Goal: Task Accomplishment & Management: Complete application form

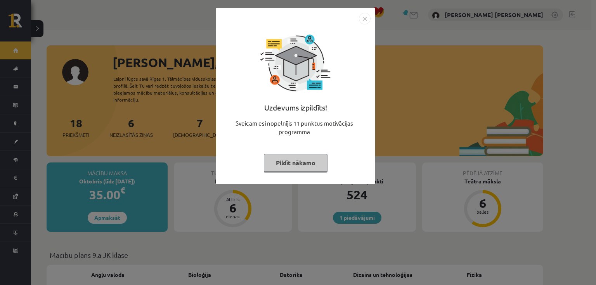
click at [365, 18] on img "Close" at bounding box center [365, 19] width 12 height 12
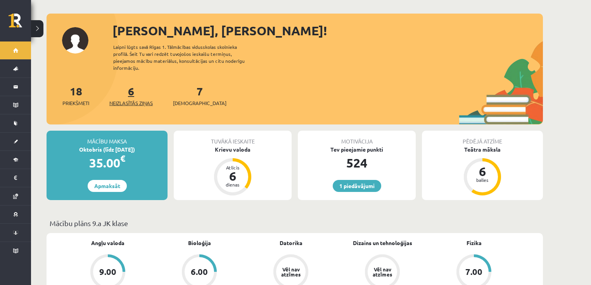
scroll to position [31, 0]
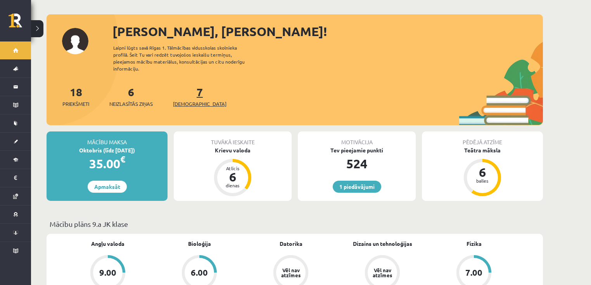
click at [185, 100] on span "[DEMOGRAPHIC_DATA]" at bounding box center [200, 104] width 54 height 8
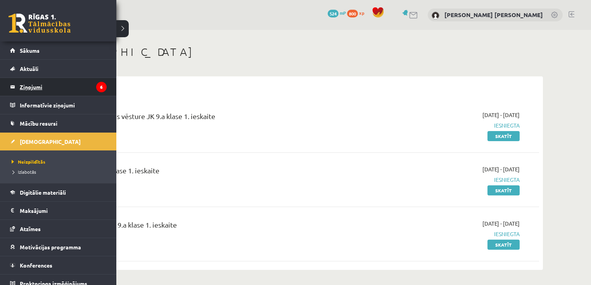
click at [46, 89] on legend "Ziņojumi 6" at bounding box center [63, 87] width 87 height 18
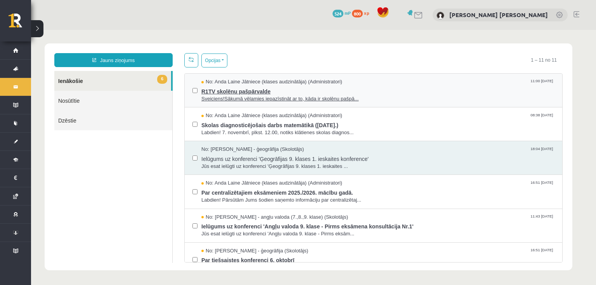
click at [222, 92] on span "R1TV skolēnu pašpārvalde" at bounding box center [377, 91] width 353 height 10
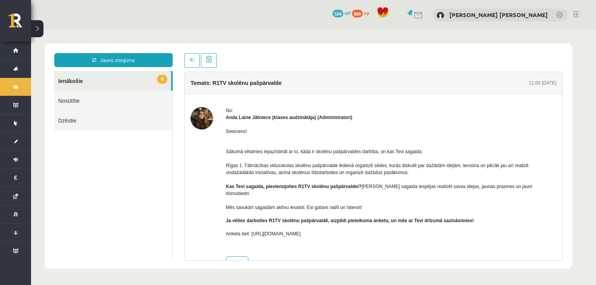
click at [98, 78] on link "5 Ienākošie" at bounding box center [112, 81] width 117 height 20
click at [111, 82] on link "5 Ienākošie" at bounding box center [112, 81] width 117 height 20
click at [69, 81] on link "5 Ienākošie" at bounding box center [112, 81] width 117 height 20
click at [78, 100] on link "Nosūtītie" at bounding box center [113, 101] width 118 height 20
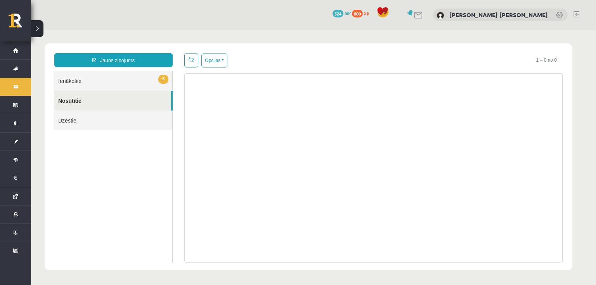
click at [78, 84] on link "5 Ienākošie" at bounding box center [113, 81] width 118 height 20
click at [70, 79] on link "5 Ienākošie" at bounding box center [113, 81] width 118 height 20
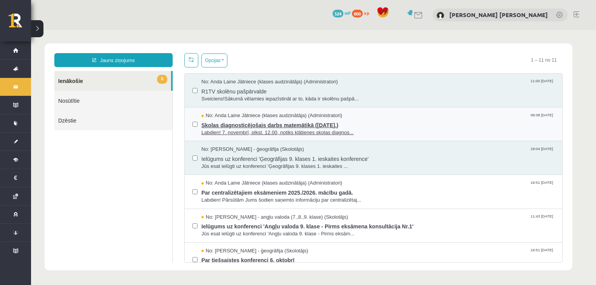
click at [222, 120] on span "Skolas diagnosticējošais darbs matemātikā (07.11.2025.)" at bounding box center [377, 125] width 353 height 10
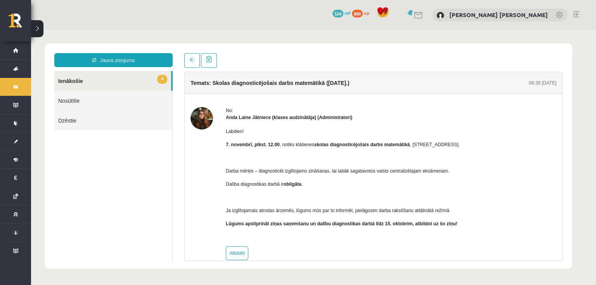
click at [73, 102] on link "Nosūtītie" at bounding box center [113, 101] width 118 height 20
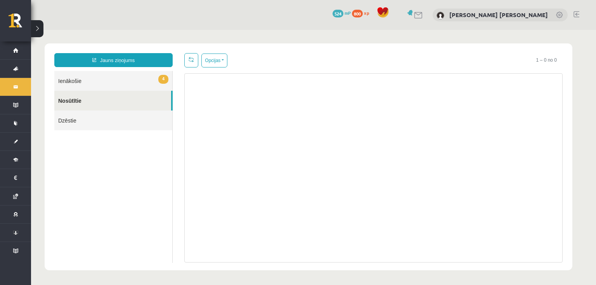
click at [74, 83] on link "4 Ienākošie" at bounding box center [113, 81] width 118 height 20
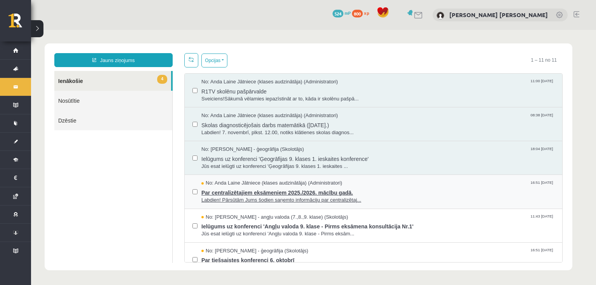
click at [221, 185] on span "No: Anda Laine Jātniece (klases audzinātāja) (Administratori)" at bounding box center [271, 183] width 141 height 7
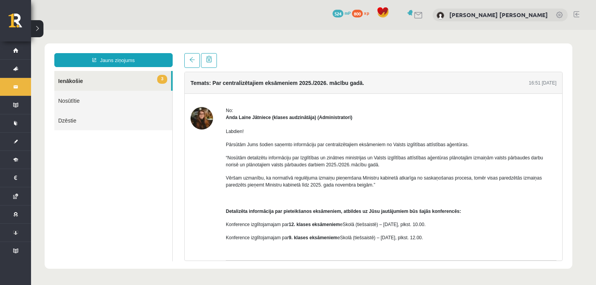
click at [68, 102] on link "Nosūtītie" at bounding box center [113, 101] width 118 height 20
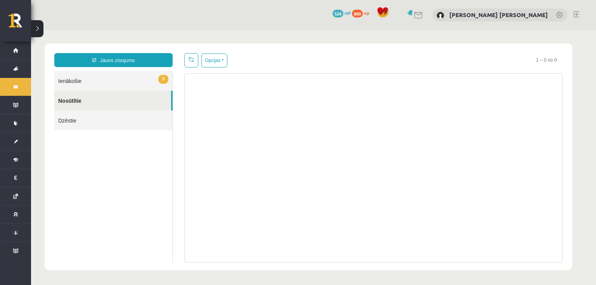
click at [77, 78] on link "3 Ienākošie" at bounding box center [113, 81] width 118 height 20
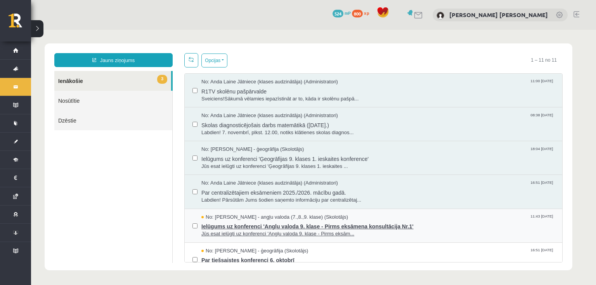
click at [223, 218] on span "No: Laila Priedīte-Dimiņa - angļu valoda (7.,8.,9. klase) (Skolotājs)" at bounding box center [274, 217] width 147 height 7
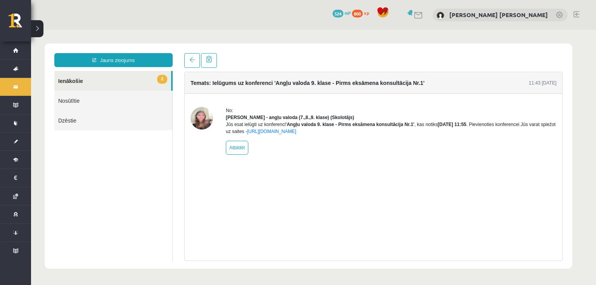
click at [78, 98] on link "Nosūtītie" at bounding box center [113, 101] width 118 height 20
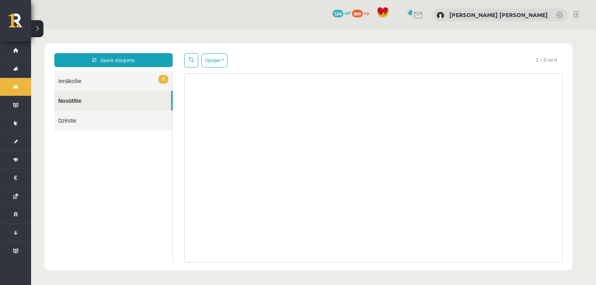
click at [71, 82] on link "2 Ienākošie" at bounding box center [113, 81] width 118 height 20
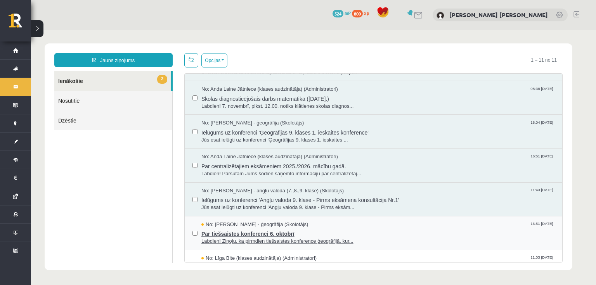
scroll to position [31, 0]
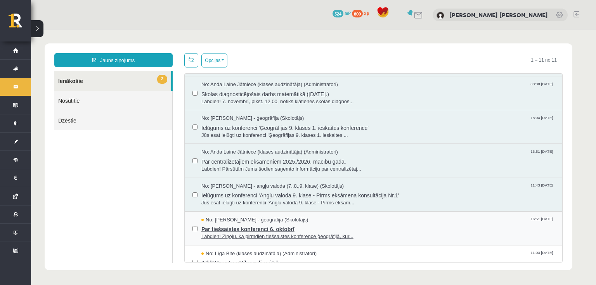
click at [223, 229] on span "Par tiešsaistes konferenci 6. oktobrī" at bounding box center [377, 228] width 353 height 10
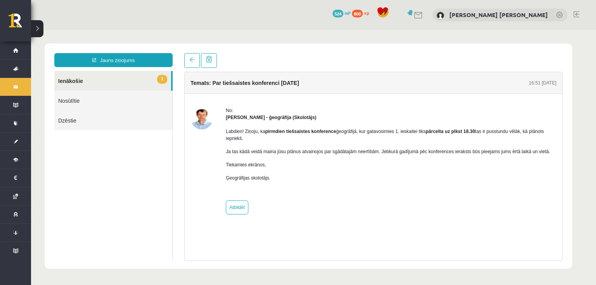
click at [74, 103] on link "Nosūtītie" at bounding box center [113, 101] width 118 height 20
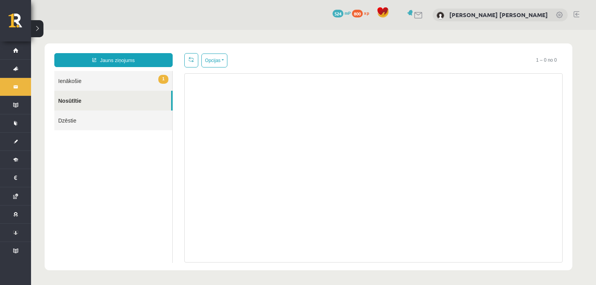
click at [69, 84] on link "1 Ienākošie" at bounding box center [113, 81] width 118 height 20
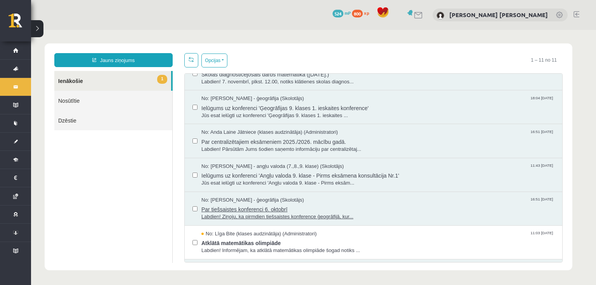
scroll to position [62, 0]
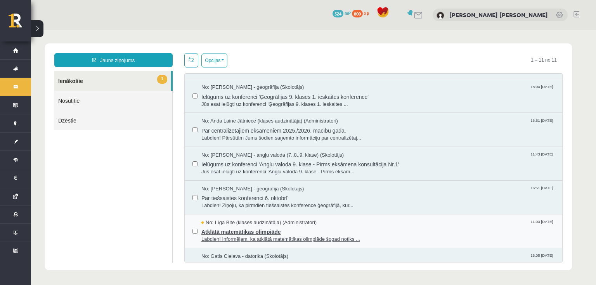
click at [227, 228] on span "Atklātā matemātikas olimpiāde" at bounding box center [377, 231] width 353 height 10
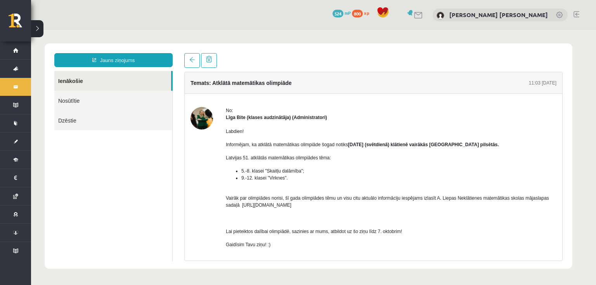
click at [79, 100] on link "Nosūtītie" at bounding box center [113, 101] width 118 height 20
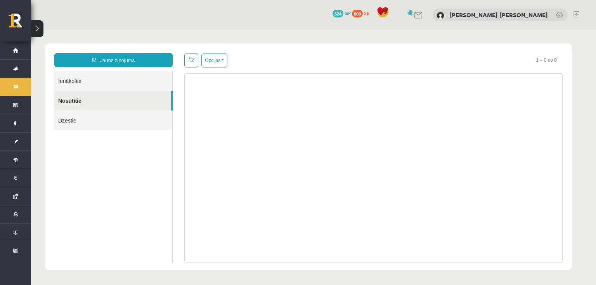
scroll to position [0, 0]
click at [73, 86] on link "Ienākošie" at bounding box center [113, 81] width 118 height 20
click at [74, 81] on link "Ienākošie" at bounding box center [113, 81] width 118 height 20
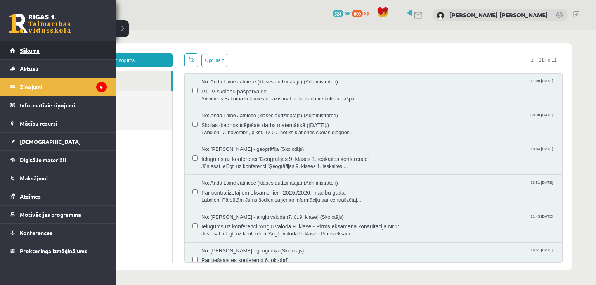
click at [30, 52] on span "Sākums" at bounding box center [30, 50] width 20 height 7
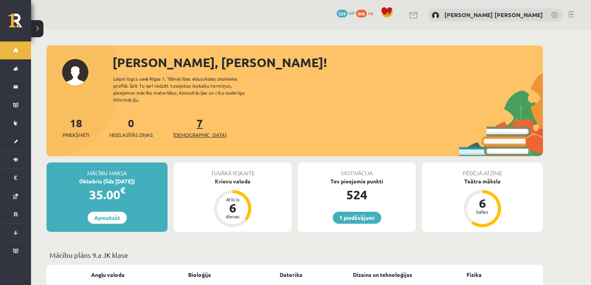
click at [185, 131] on span "[DEMOGRAPHIC_DATA]" at bounding box center [200, 135] width 54 height 8
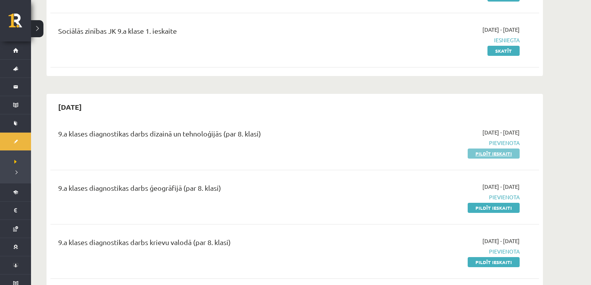
scroll to position [93, 0]
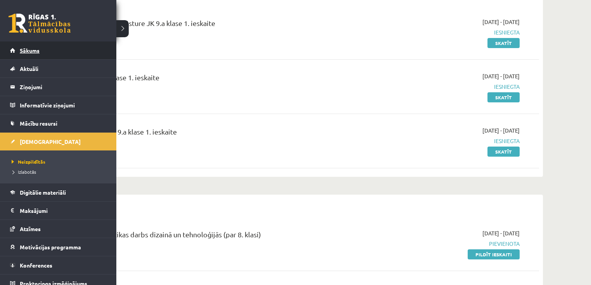
click at [17, 53] on link "Sākums" at bounding box center [58, 51] width 97 height 18
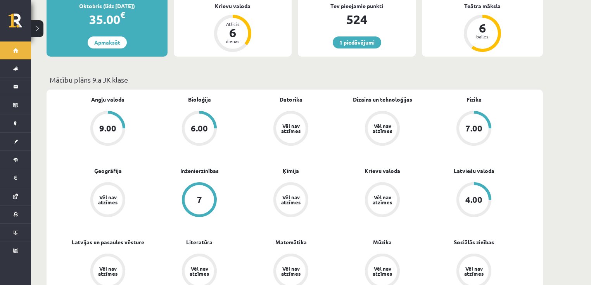
scroll to position [124, 0]
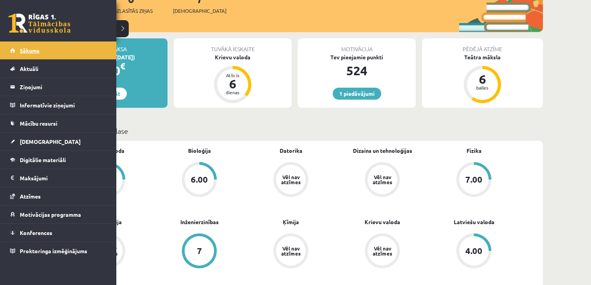
click at [25, 53] on span "Sākums" at bounding box center [30, 50] width 20 height 7
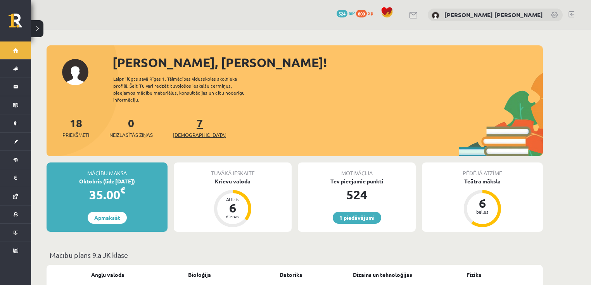
click at [181, 131] on span "[DEMOGRAPHIC_DATA]" at bounding box center [200, 135] width 54 height 8
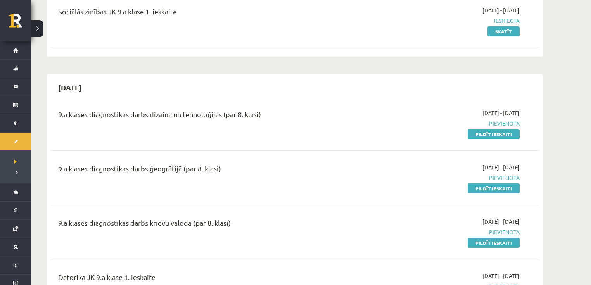
scroll to position [217, 0]
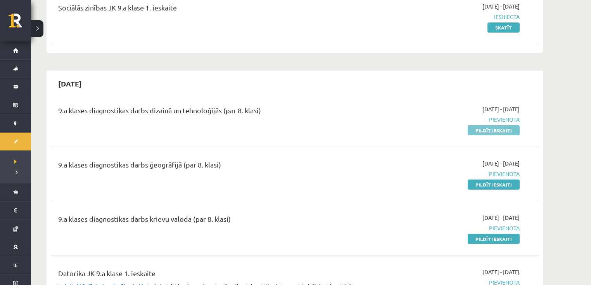
click at [486, 132] on link "Pildīt ieskaiti" at bounding box center [494, 130] width 52 height 10
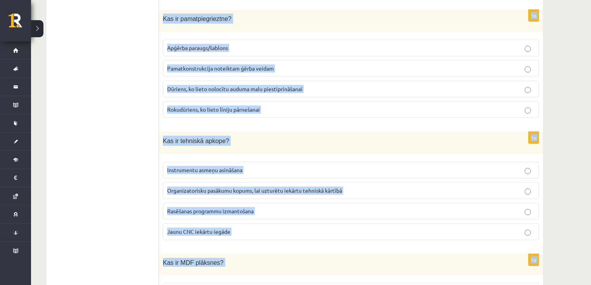
scroll to position [3497, 0]
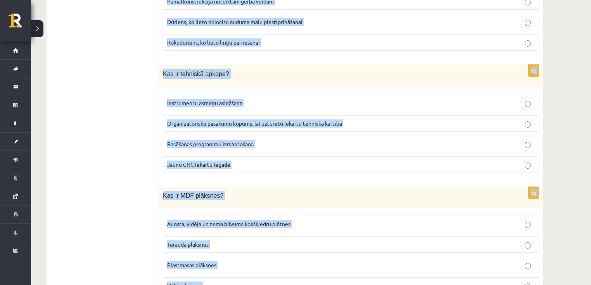
drag, startPoint x: 163, startPoint y: 62, endPoint x: 329, endPoint y: 262, distance: 260.4
copy form "Lor ip dolorsi? Ametc adipiscin elitseddoeiusm Tempori utlaboree doloremagnaali…"
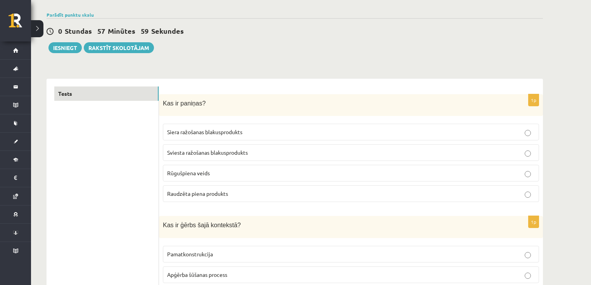
scroll to position [62, 0]
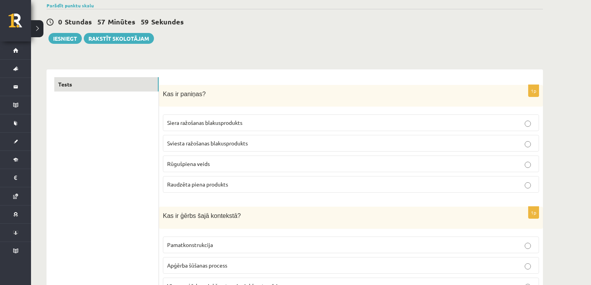
click at [256, 142] on p "Sviesta ražošanas blakusprodukts" at bounding box center [351, 143] width 368 height 8
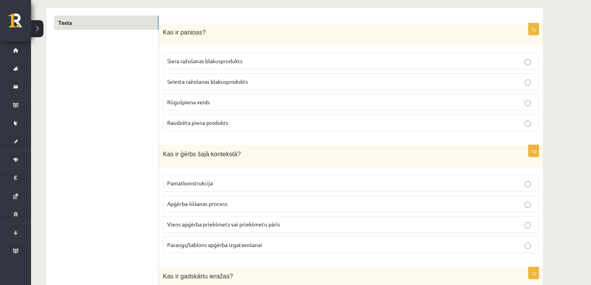
scroll to position [124, 0]
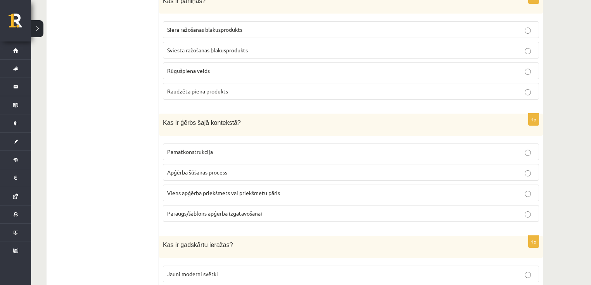
click at [246, 192] on span "Viens apģērba priekšmets vai priekšmetu pāris" at bounding box center [223, 192] width 113 height 7
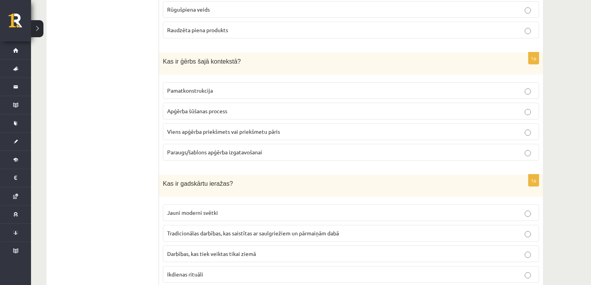
scroll to position [217, 0]
click at [230, 229] on span "Tradicionālas darbības, kas saistītas ar saulgriežiem un pārmaiņām dabā" at bounding box center [253, 232] width 172 height 7
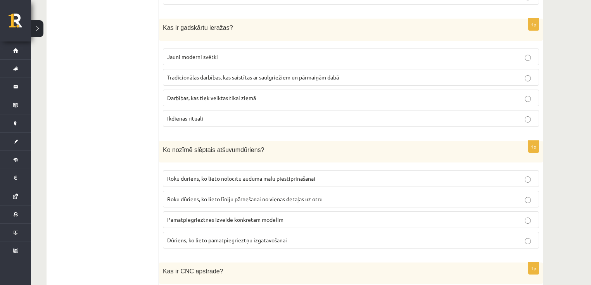
click at [309, 176] on span "Roku dūriens, ko lieto nolocītu auduma malu piestiprināšanai" at bounding box center [241, 178] width 148 height 7
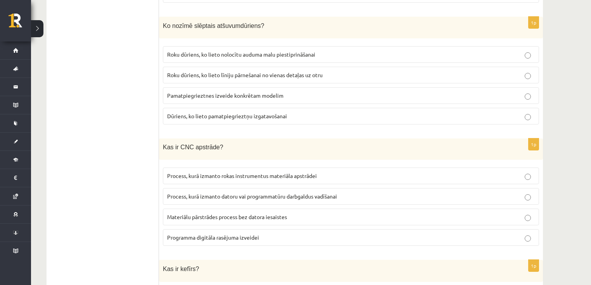
click at [316, 194] on p "Process, kurā izmanto datoru vai programmatūru darbgaldus vadīšanai" at bounding box center [351, 196] width 368 height 8
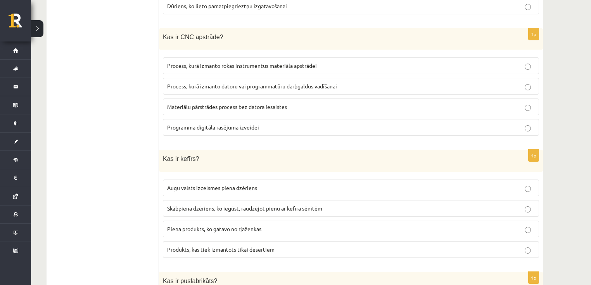
scroll to position [652, 0]
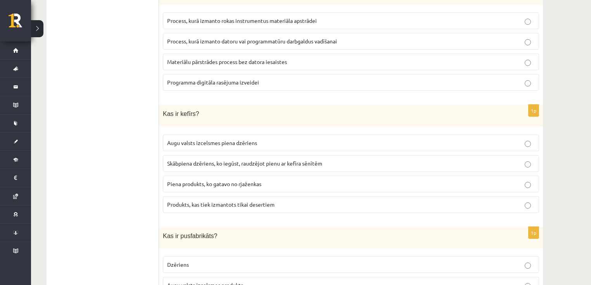
click at [308, 159] on p "Skābpiena dzēriens, ko iegūst, raudzējot pienu ar kefīra sēnītēm" at bounding box center [351, 163] width 368 height 8
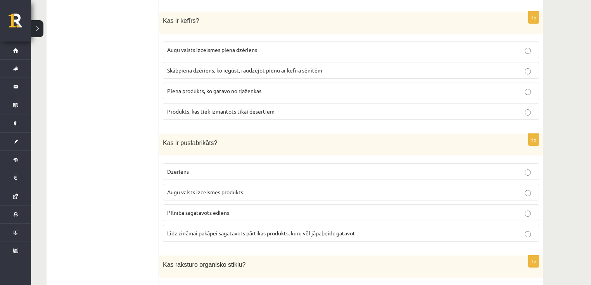
click at [291, 230] on span "Līdz zināmai pakāpei sagatavots pārtikas produkts, kuru vēl jāpabeidz gatavot" at bounding box center [261, 233] width 188 height 7
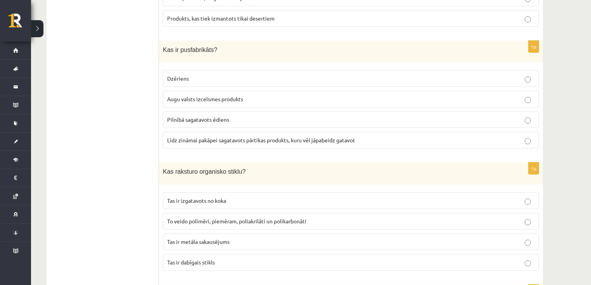
click at [249, 218] on span "To veido polimēri, piemēram, poliakrilāti un polikarbonāti" at bounding box center [236, 221] width 139 height 7
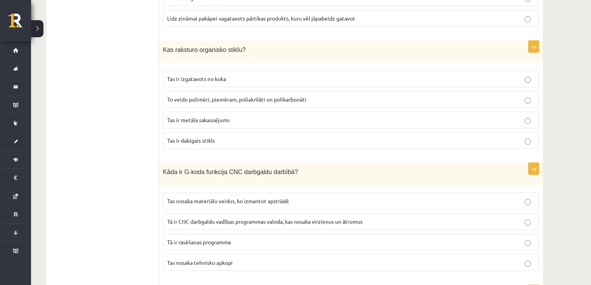
scroll to position [962, 0]
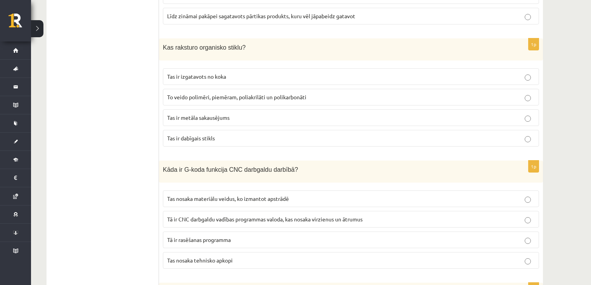
click at [255, 216] on span "Tā ir CNC darbgaldu vadības programmas valoda, kas nosaka virzienus un ātrumus" at bounding box center [265, 219] width 196 height 7
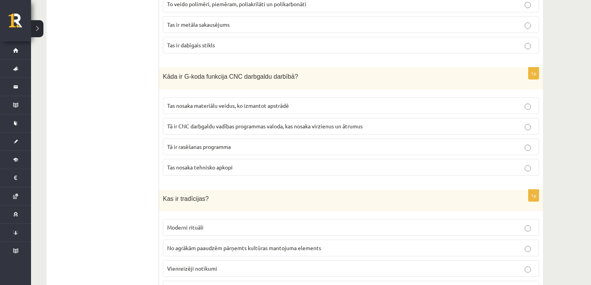
click at [328, 244] on p "No agrākām paaudzēm pārņemts kultūras mantojuma elements" at bounding box center [351, 248] width 368 height 8
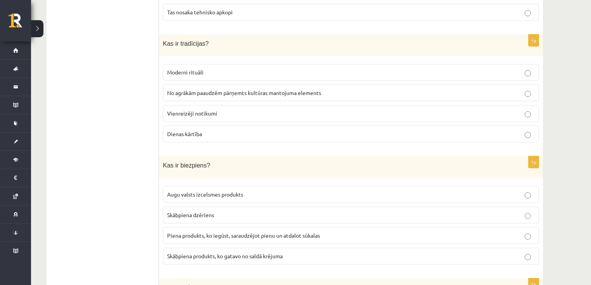
click at [520, 232] on p "Piena produkts, ko iegūst, saraudzējot pienu un atdalot sūkalas" at bounding box center [351, 236] width 368 height 8
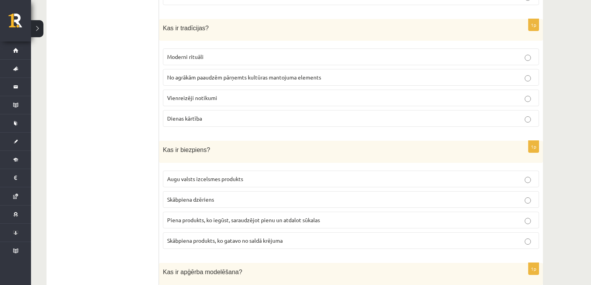
scroll to position [1304, 0]
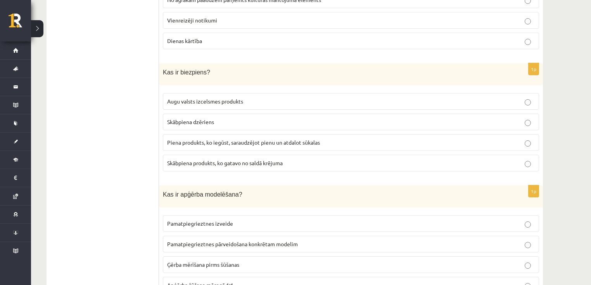
click at [520, 236] on label "Pamatpiegrieztnes pārveidošana konkrētam modelim" at bounding box center [351, 244] width 376 height 17
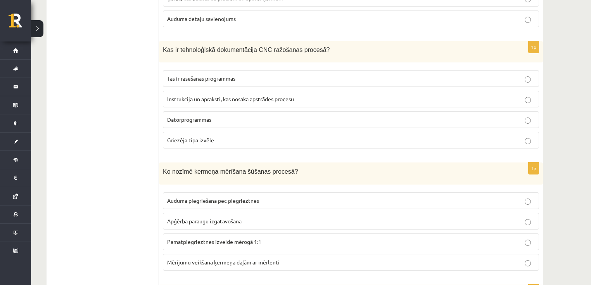
scroll to position [1707, 0]
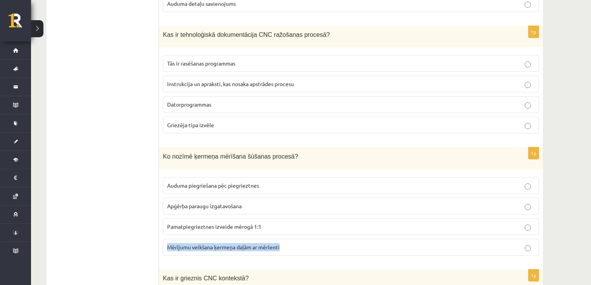
click at [531, 243] on p "Mērījumu veikšana ķermeņa daļām ar mērlenti" at bounding box center [351, 247] width 368 height 8
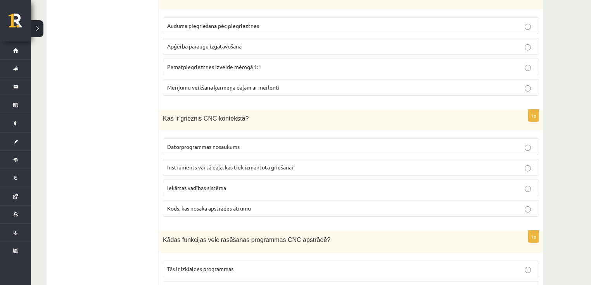
scroll to position [1893, 0]
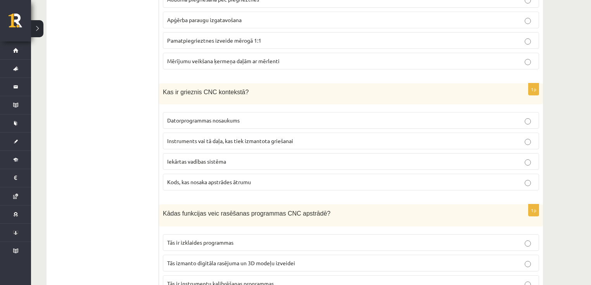
click at [530, 133] on label "Instruments vai tā daļa, kas tiek izmantota griešanai" at bounding box center [351, 141] width 376 height 17
click at [528, 255] on label "Tās izmanto digitāla rasējuma un 3D modeļu izveidei" at bounding box center [351, 263] width 376 height 17
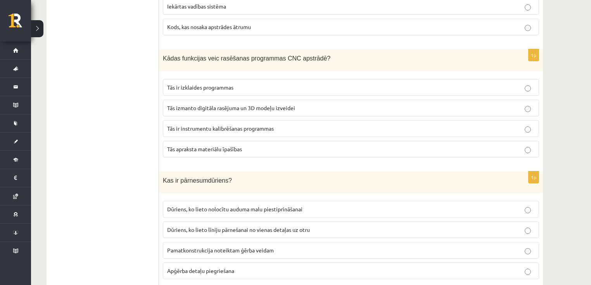
click at [531, 226] on p "Dūriens, ko lieto līniju pārnešanai no vienas detaļas uz otru" at bounding box center [351, 230] width 368 height 8
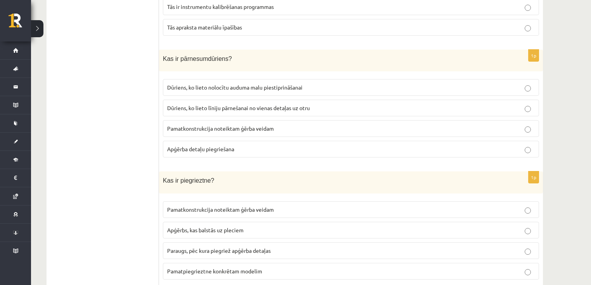
scroll to position [2173, 0]
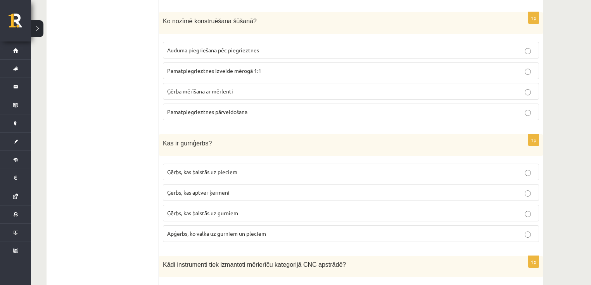
click at [529, 205] on label "Ģērbs, kas balstās uz gurniem" at bounding box center [351, 213] width 376 height 17
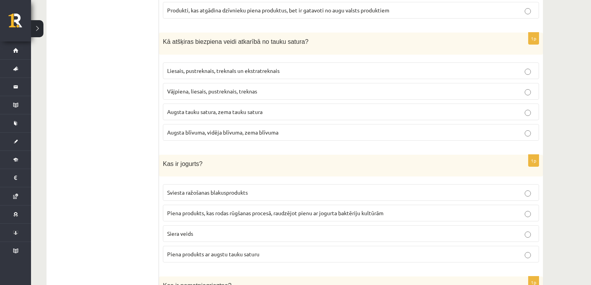
scroll to position [3125, 0]
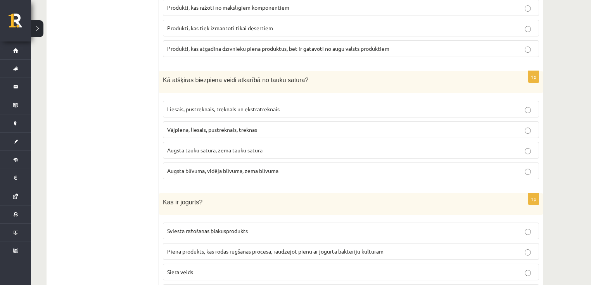
click at [521, 126] on p "Vājpiena, liesais, pustreknais, treknas" at bounding box center [351, 130] width 368 height 8
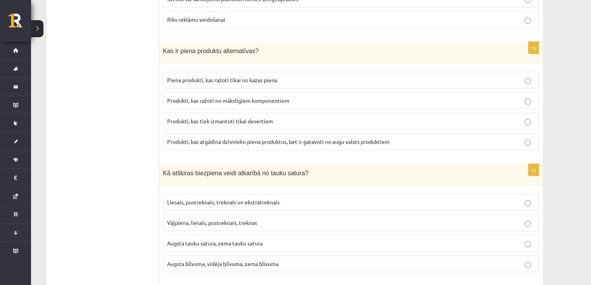
click at [524, 138] on p "Produkti, kas atgādina dzīvnieku piena produktus, bet ir gatavoti no augu valst…" at bounding box center [351, 142] width 368 height 8
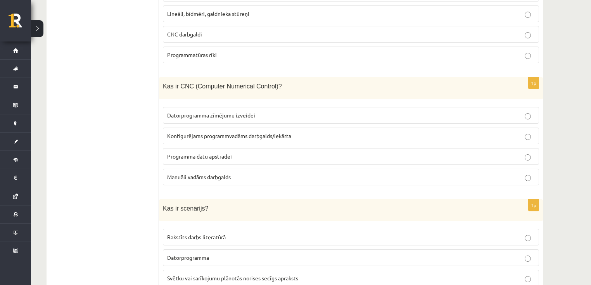
click at [523, 132] on p "Konfigurējams programmvadāms darbgalds/iekārta" at bounding box center [351, 136] width 368 height 8
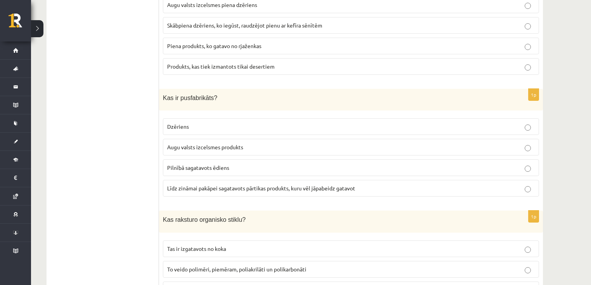
scroll to position [900, 0]
